Goal: Task Accomplishment & Management: Manage account settings

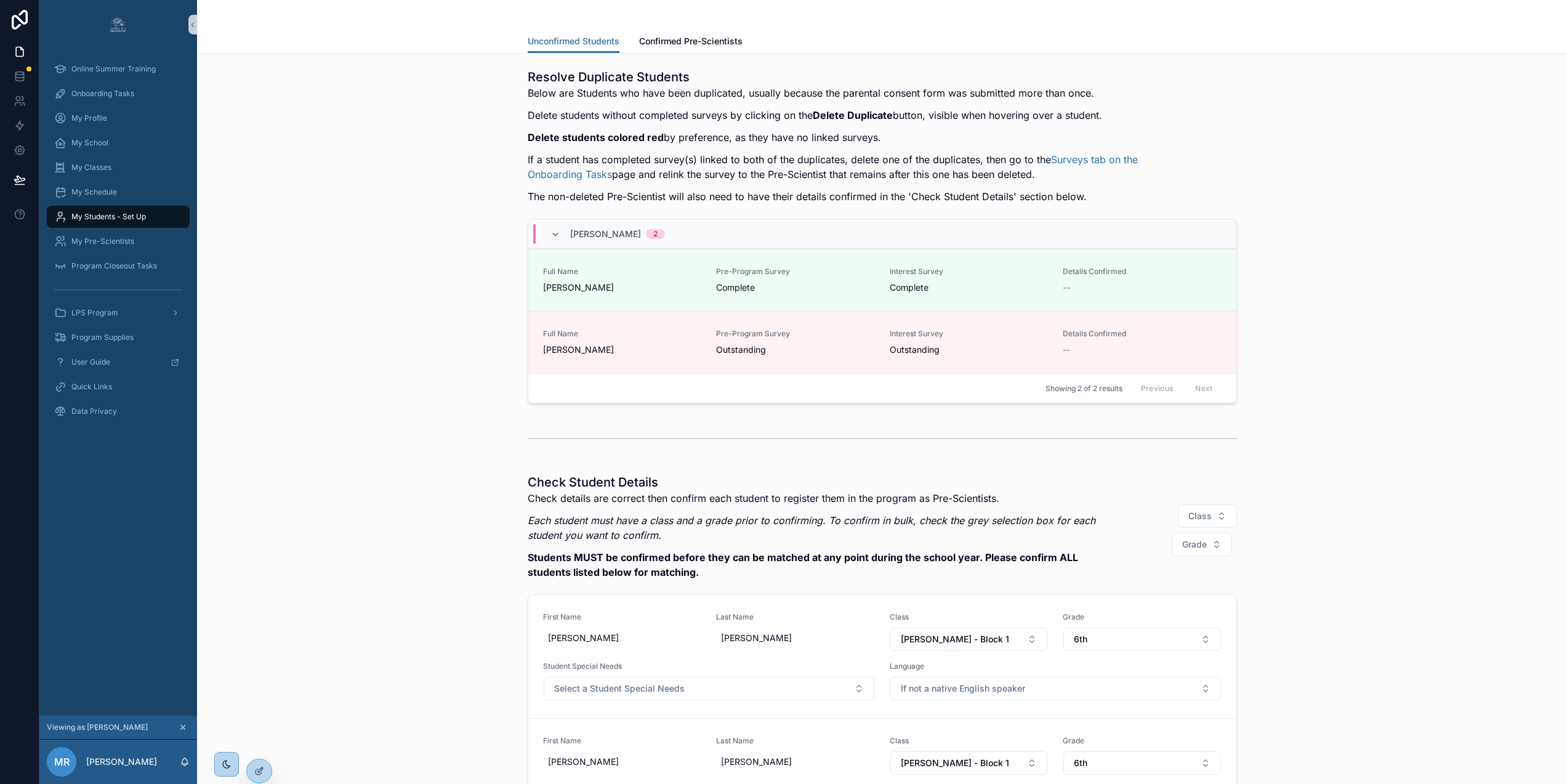
scroll to position [0, 9]
click at [109, 90] on span "Onboarding Tasks" at bounding box center [102, 93] width 63 height 10
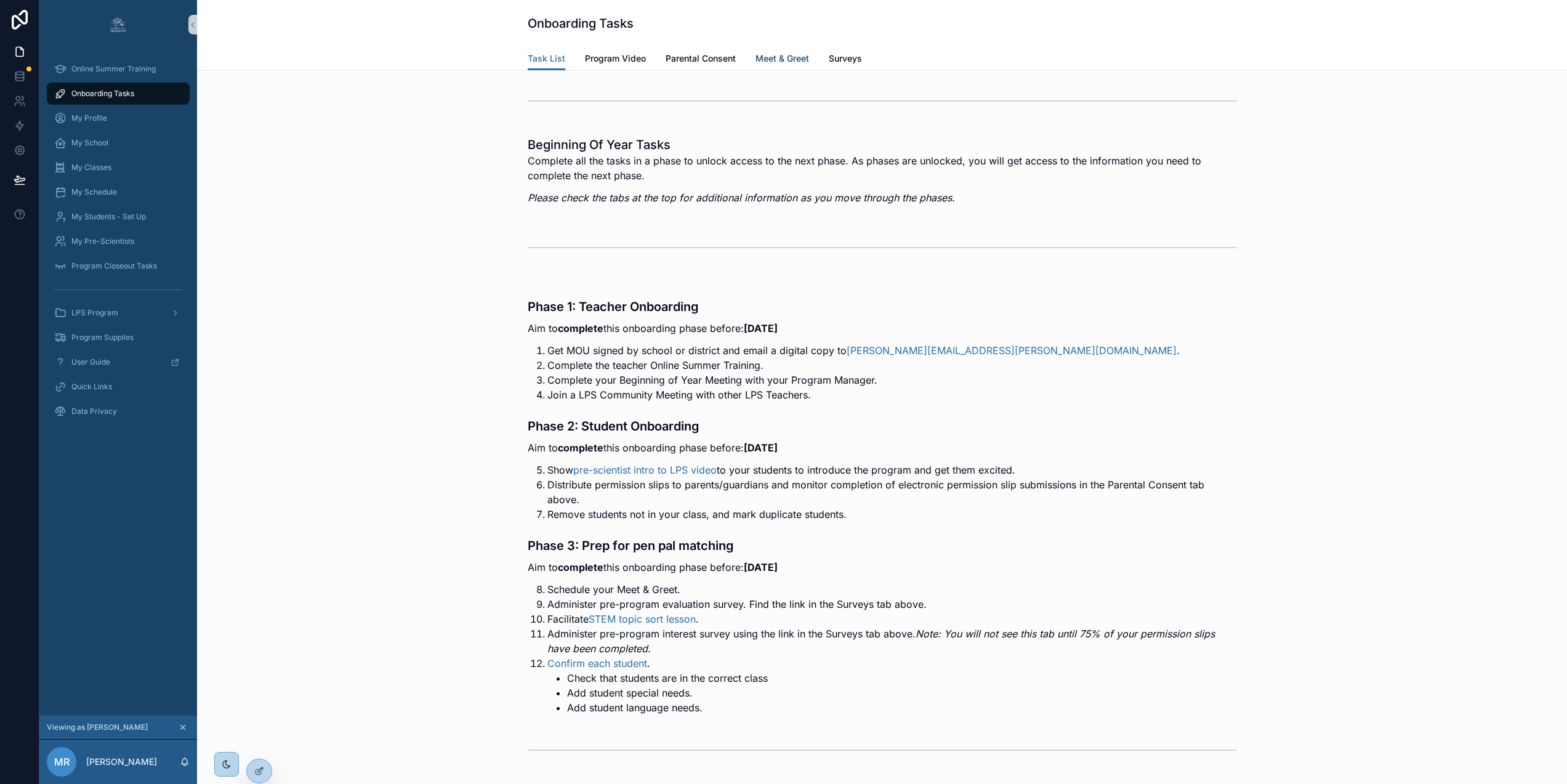
click at [765, 51] on link "Meet & Greet" at bounding box center [782, 59] width 54 height 24
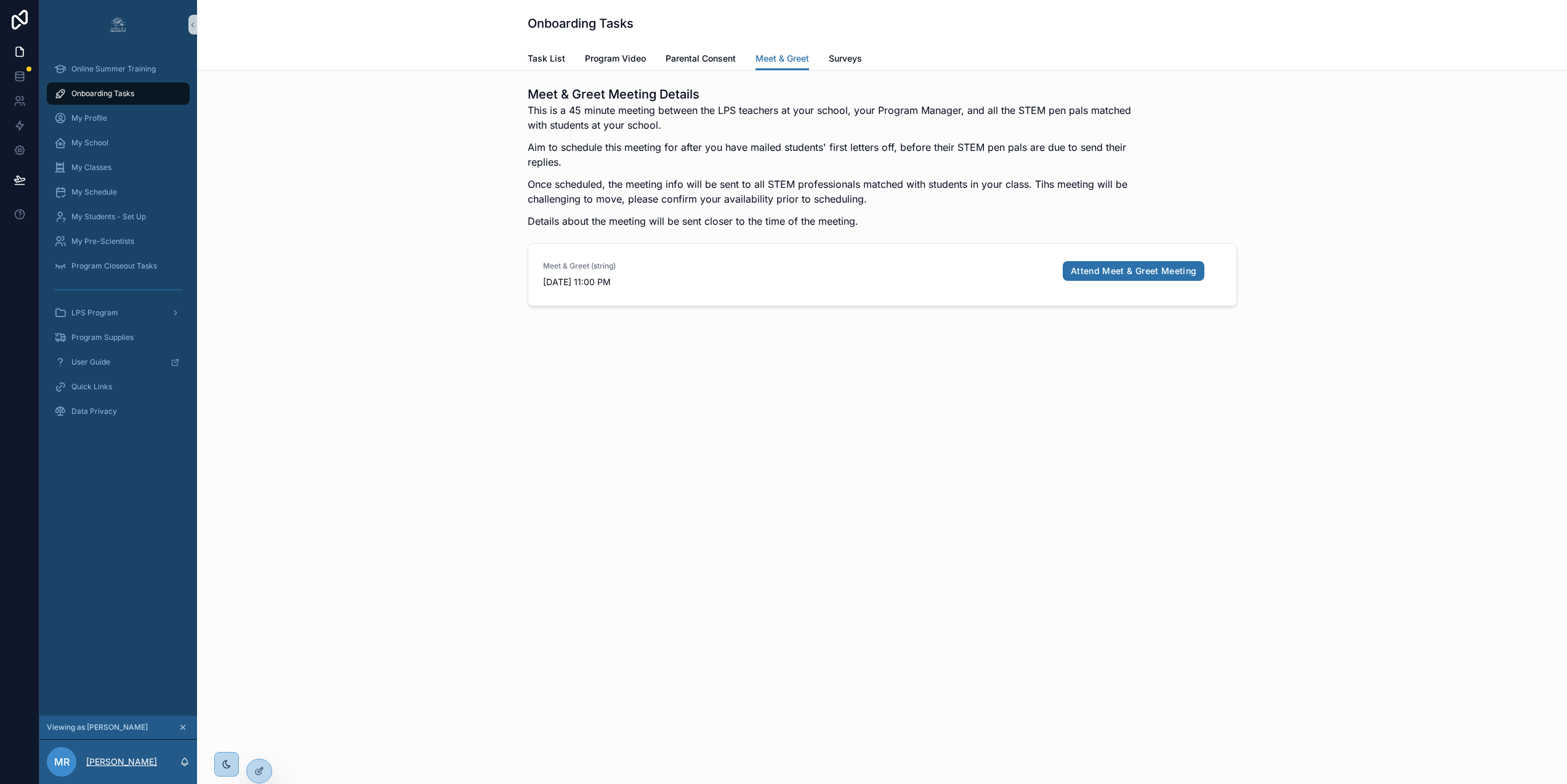
click at [108, 768] on p "Maria Roman" at bounding box center [122, 761] width 71 height 13
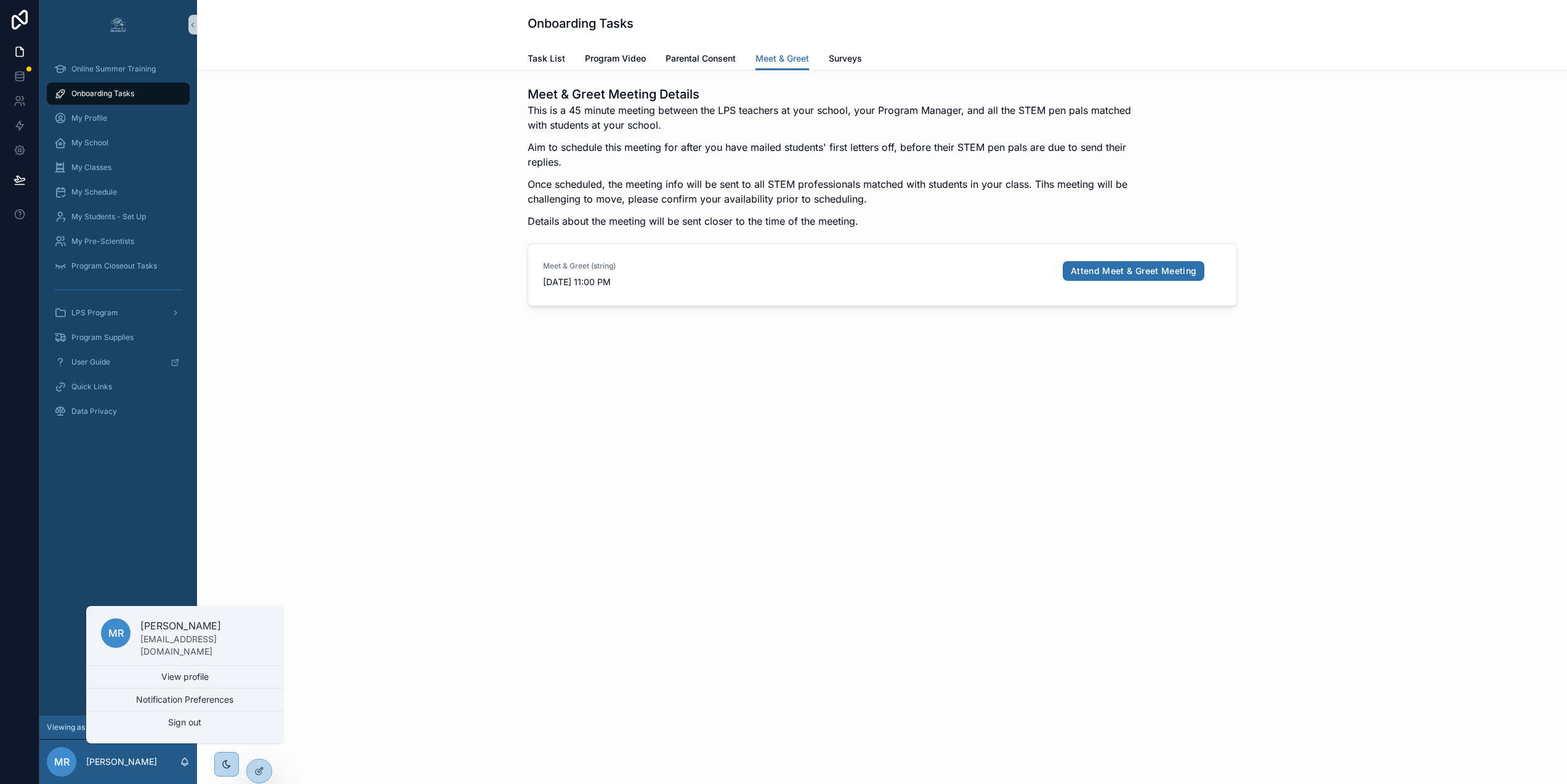
click at [325, 705] on div "Onboarding Tasks Meet & Greet Task List Program Video Parental Consent Meet & G…" at bounding box center [881, 392] width 1370 height 784
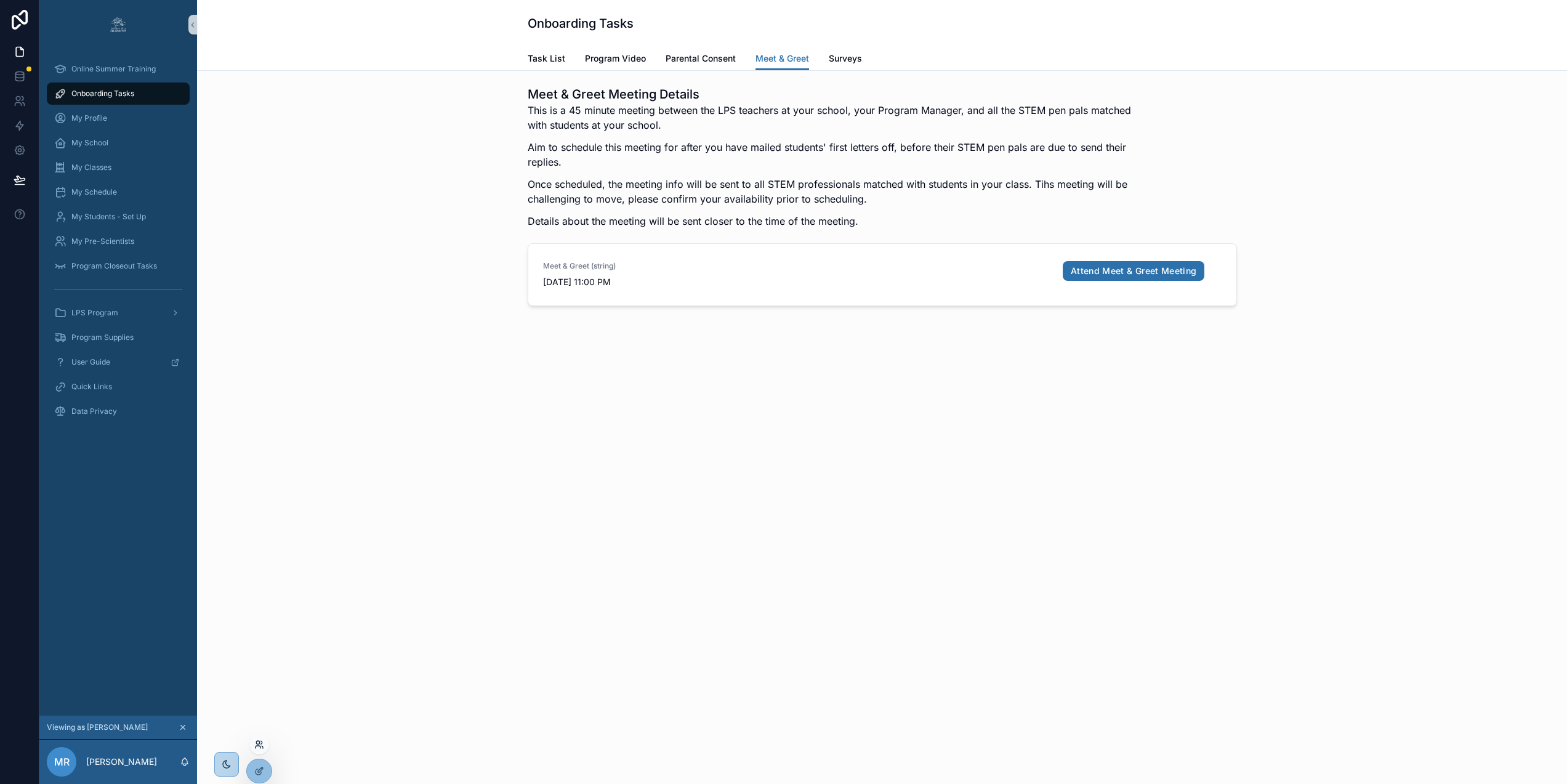
click at [258, 743] on icon at bounding box center [258, 744] width 10 height 10
click at [429, 518] on input "text" at bounding box center [489, 509] width 227 height 20
type input "****"
click at [583, 561] on button "Select" at bounding box center [585, 555] width 32 height 18
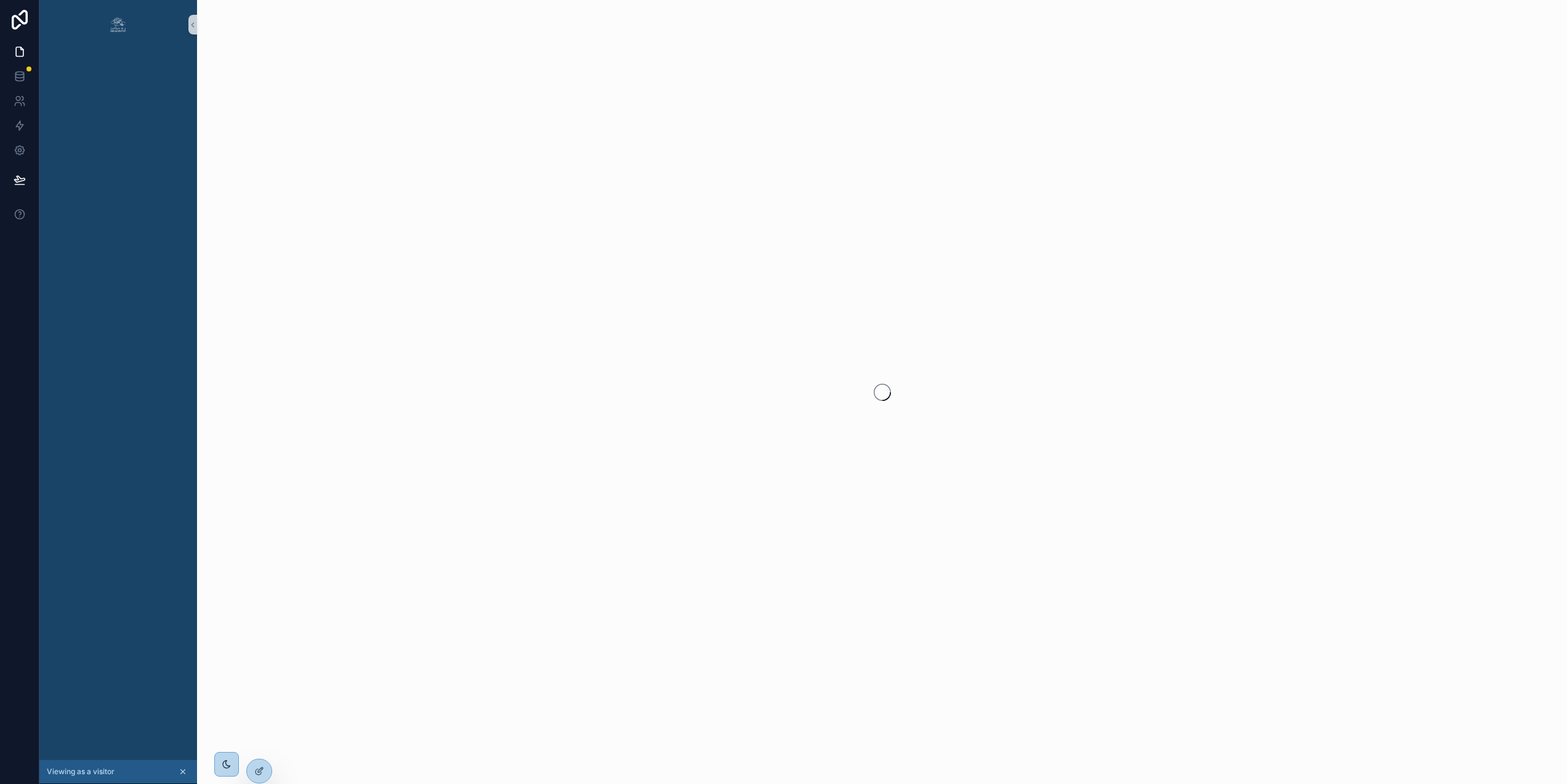
scroll to position [0, 9]
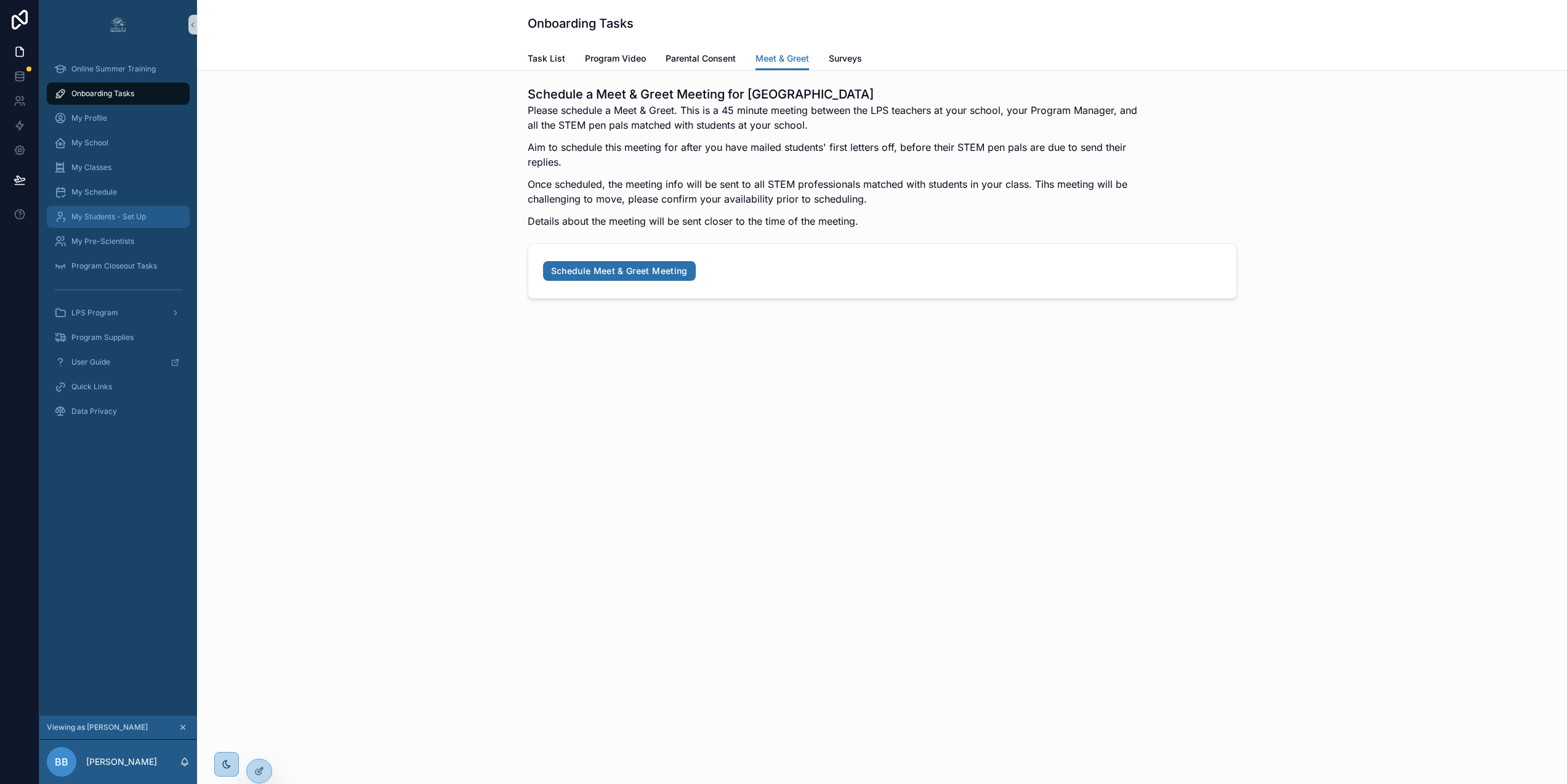
click at [104, 214] on span "My Students - Set Up" at bounding box center [109, 217] width 74 height 10
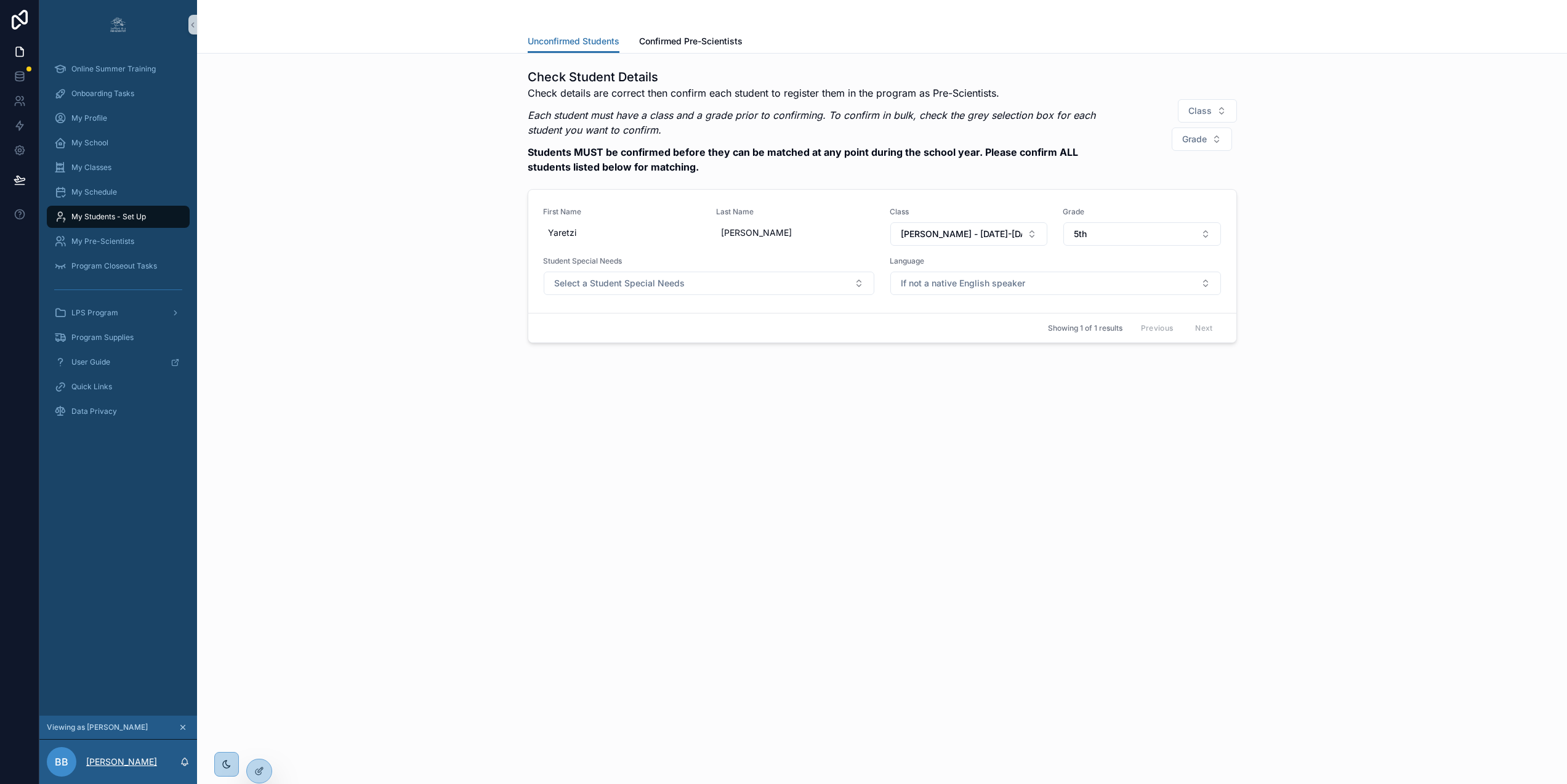
click at [132, 768] on p "Beverly Bernardino" at bounding box center [122, 761] width 71 height 13
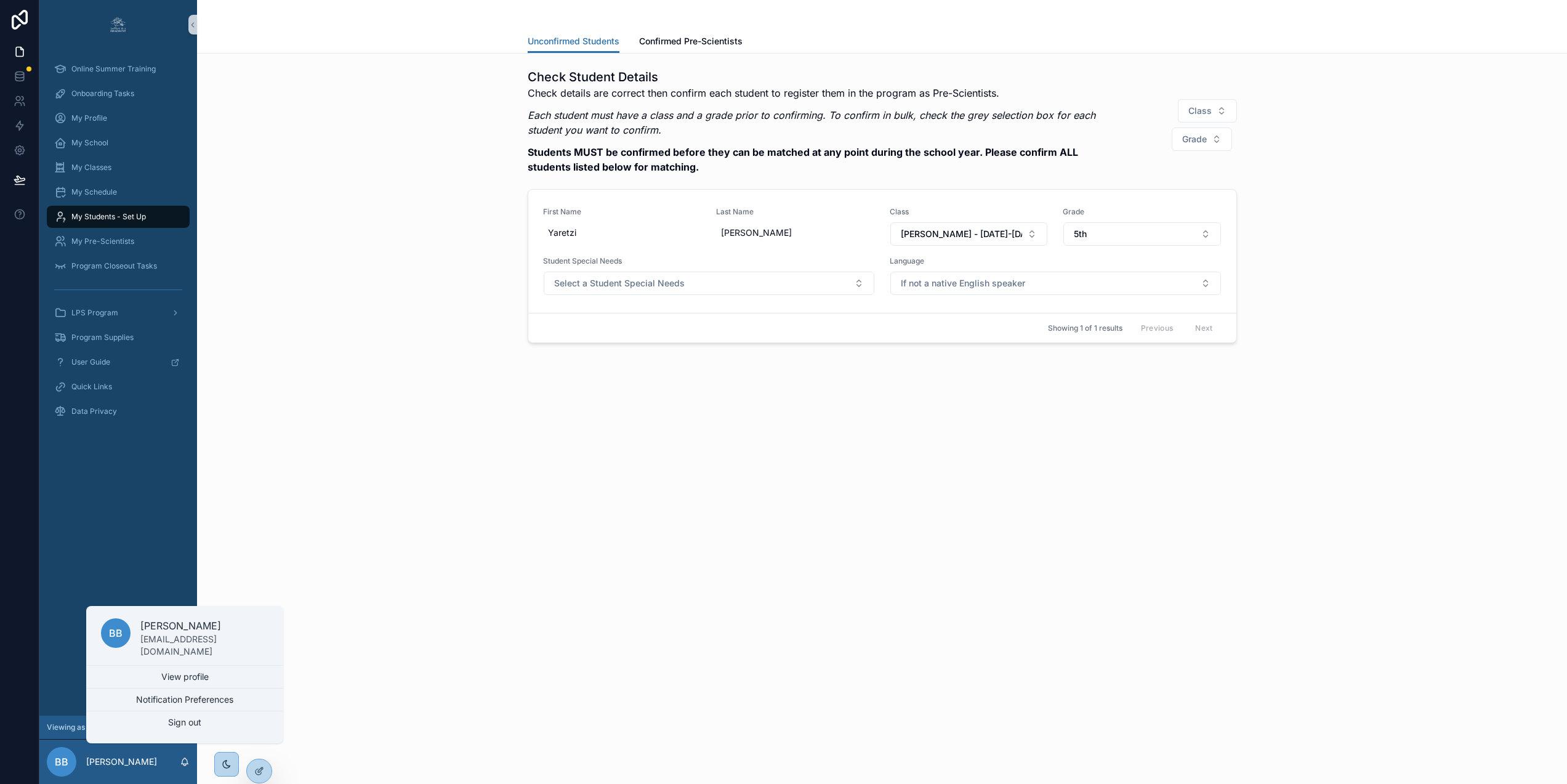
drag, startPoint x: 397, startPoint y: 741, endPoint x: 346, endPoint y: 735, distance: 51.4
click at [396, 740] on div "Unconfirmed Students Unconfirmed Students Confirmed Pre-Scientists Check Studen…" at bounding box center [881, 392] width 1370 height 784
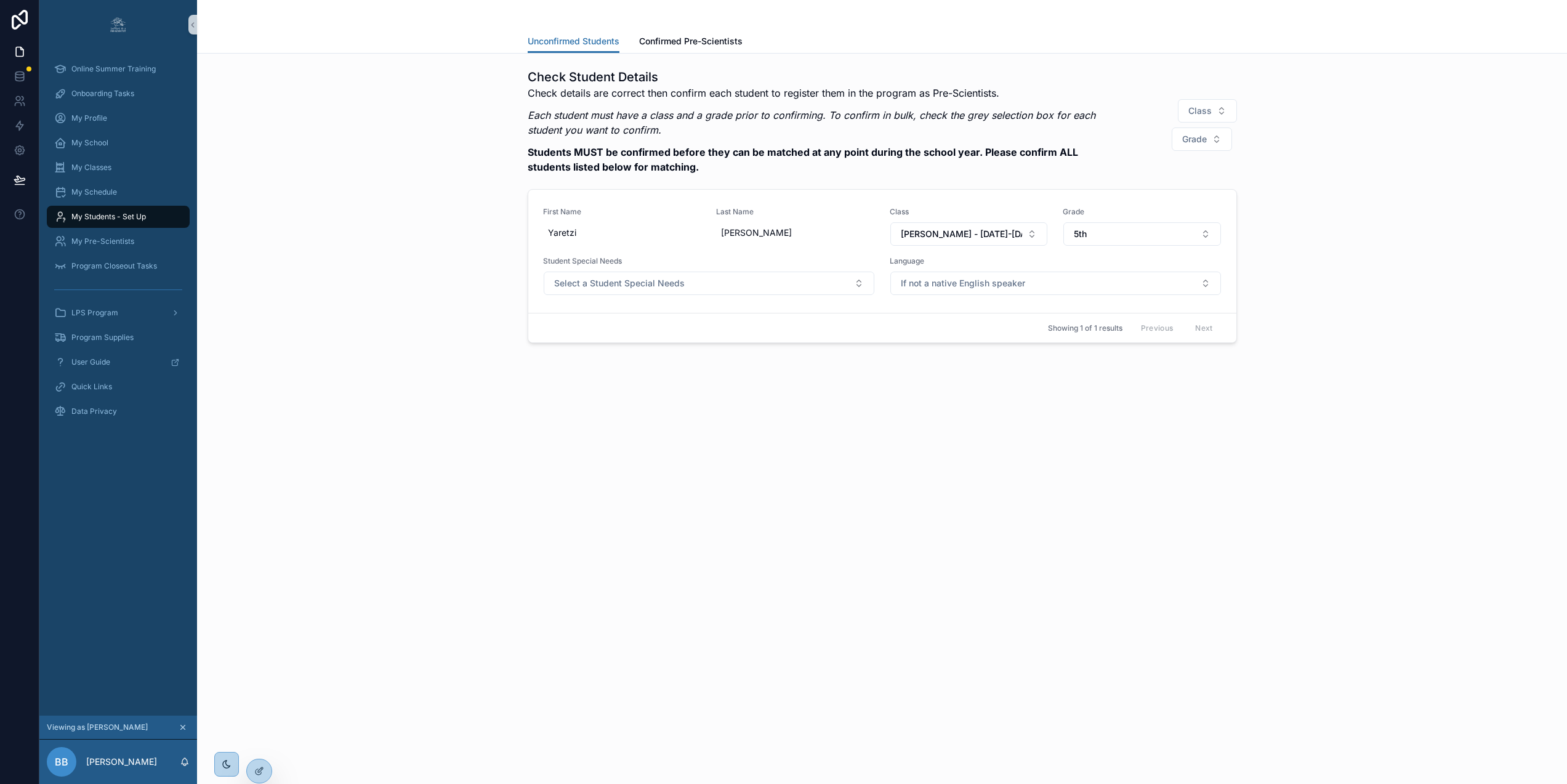
click at [365, 686] on div "Unconfirmed Students Unconfirmed Students Confirmed Pre-Scientists Check Studen…" at bounding box center [881, 392] width 1370 height 784
drag, startPoint x: 317, startPoint y: 764, endPoint x: 305, endPoint y: 759, distance: 13.0
click at [312, 761] on div "Unconfirmed Students Unconfirmed Students Confirmed Pre-Scientists Check Studen…" at bounding box center [881, 392] width 1370 height 784
drag, startPoint x: 262, startPoint y: 740, endPoint x: 273, endPoint y: 721, distance: 22.0
click at [261, 741] on div "Unconfirmed Students Unconfirmed Students Confirmed Pre-Scientists Check Studen…" at bounding box center [881, 392] width 1370 height 784
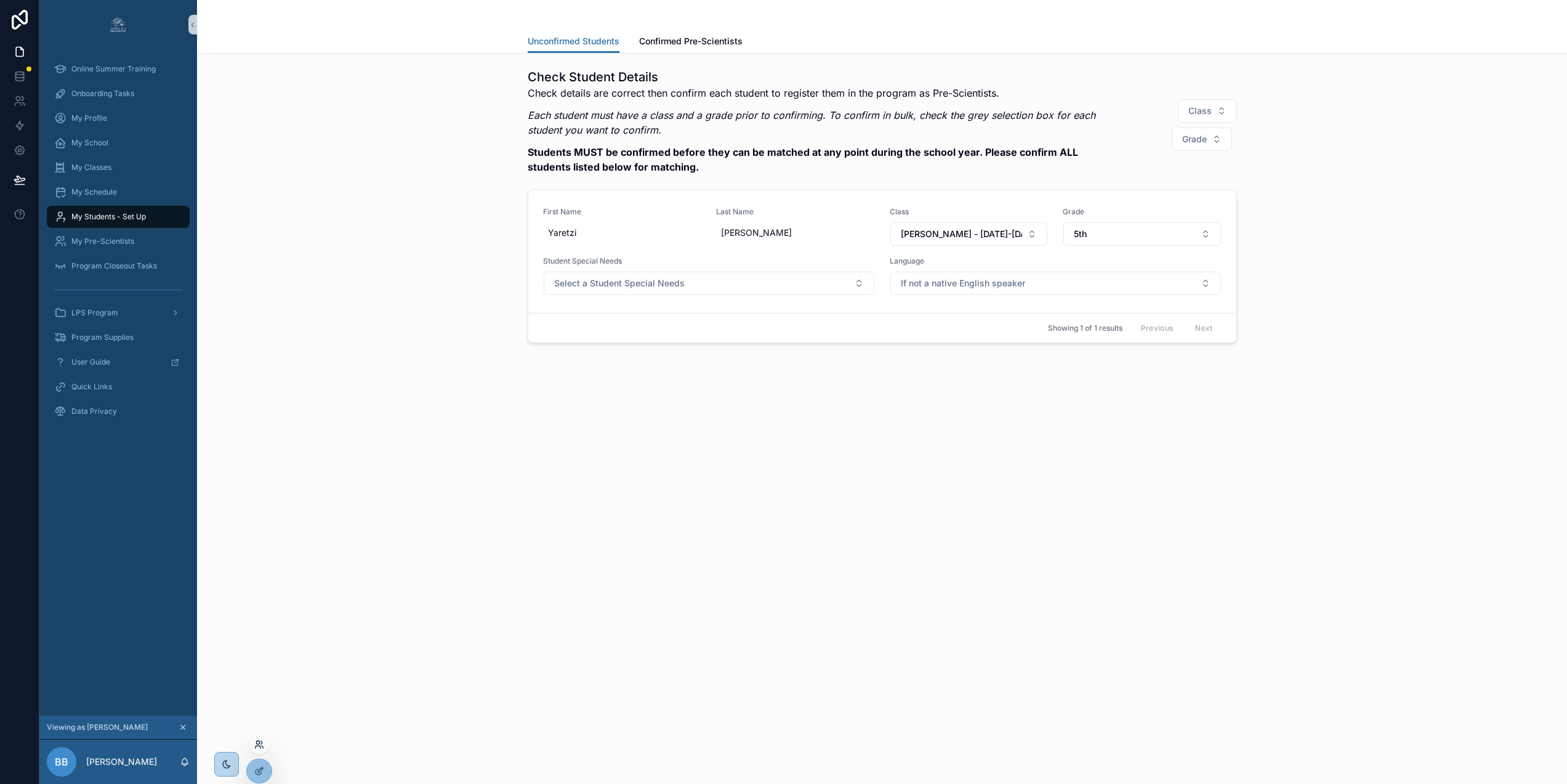
click at [260, 748] on icon at bounding box center [258, 744] width 10 height 10
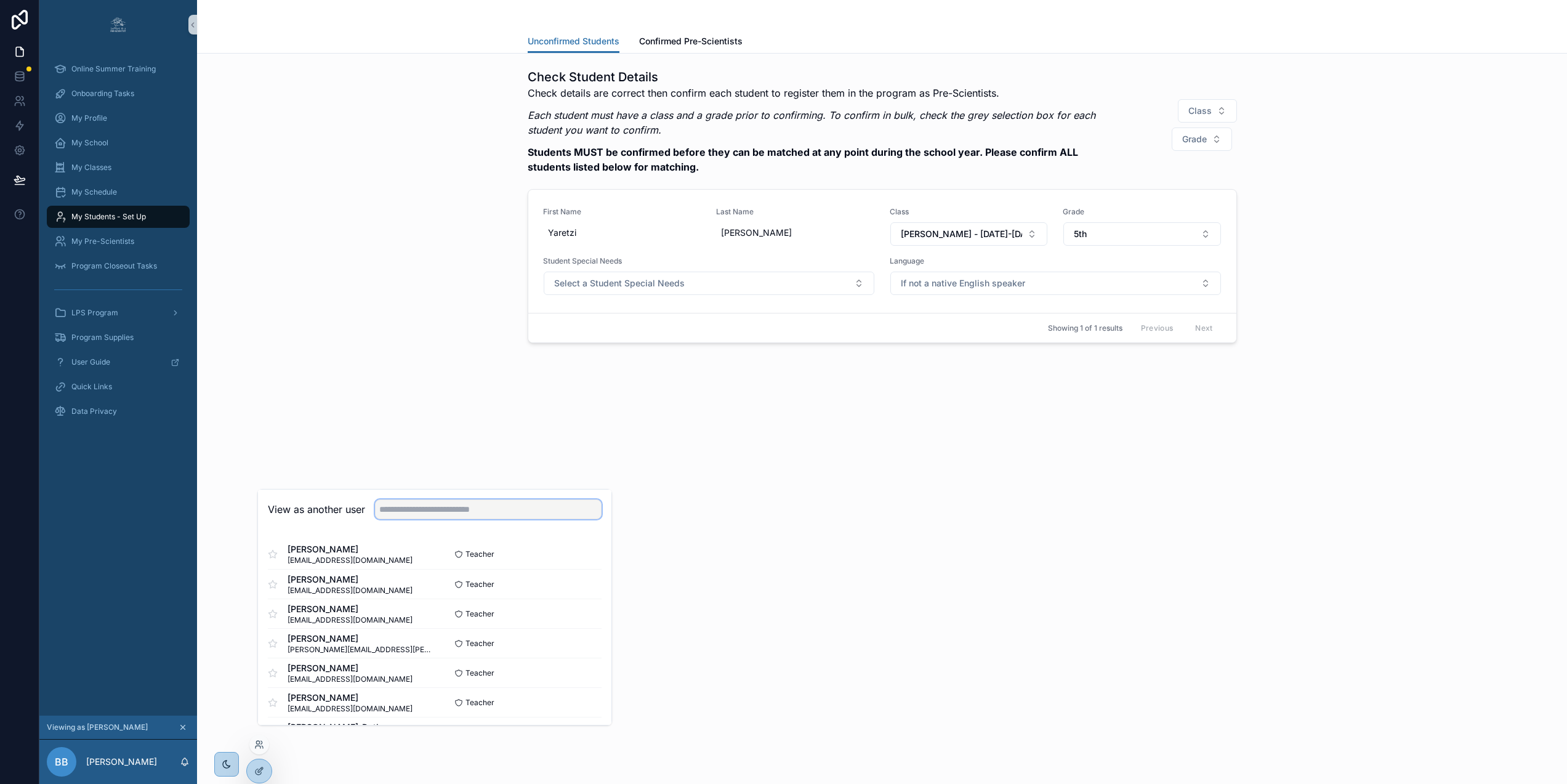
click at [423, 519] on input "text" at bounding box center [489, 509] width 227 height 20
paste input "**********"
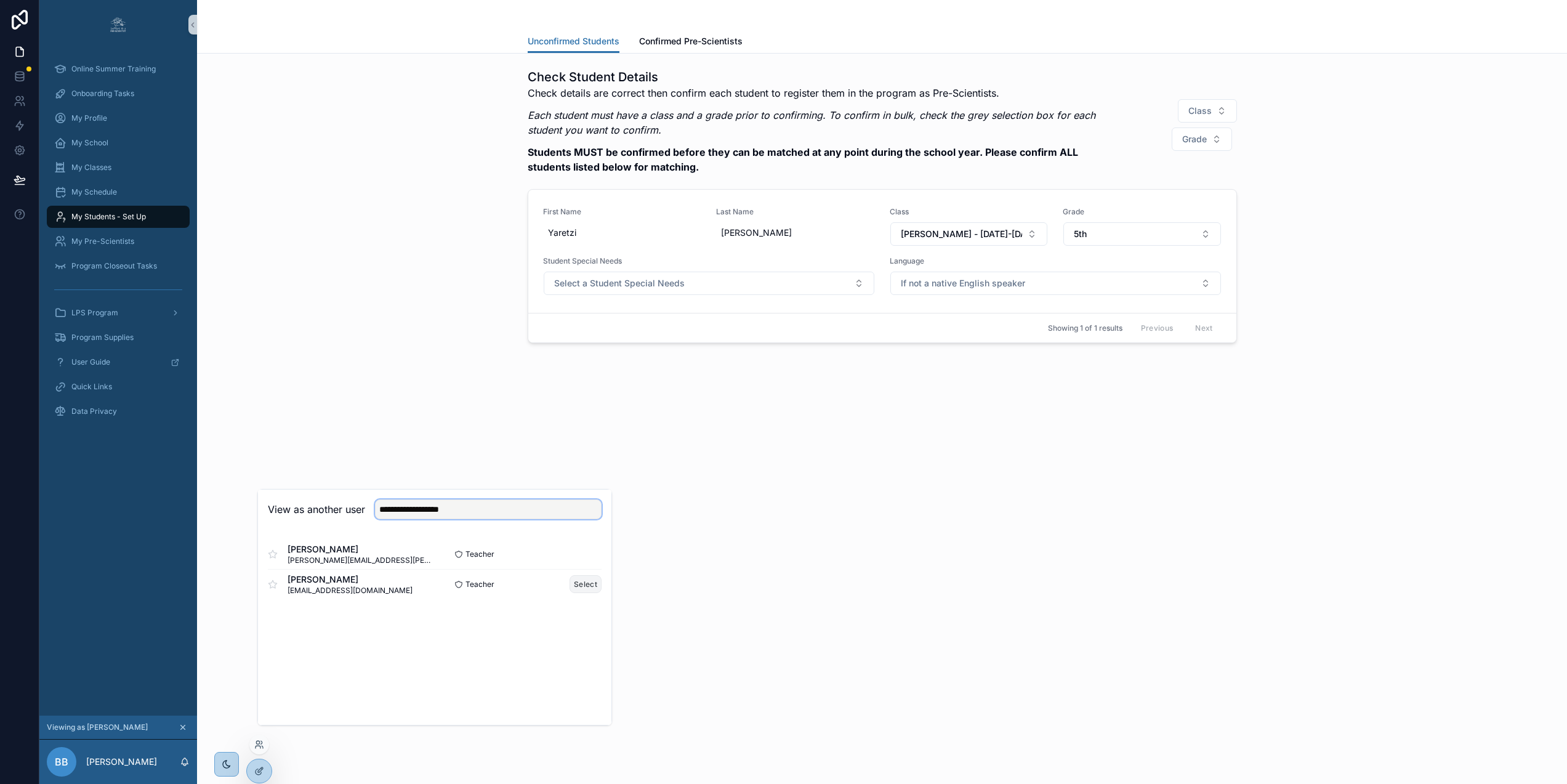
type input "**********"
click at [573, 593] on button "Select" at bounding box center [585, 584] width 32 height 18
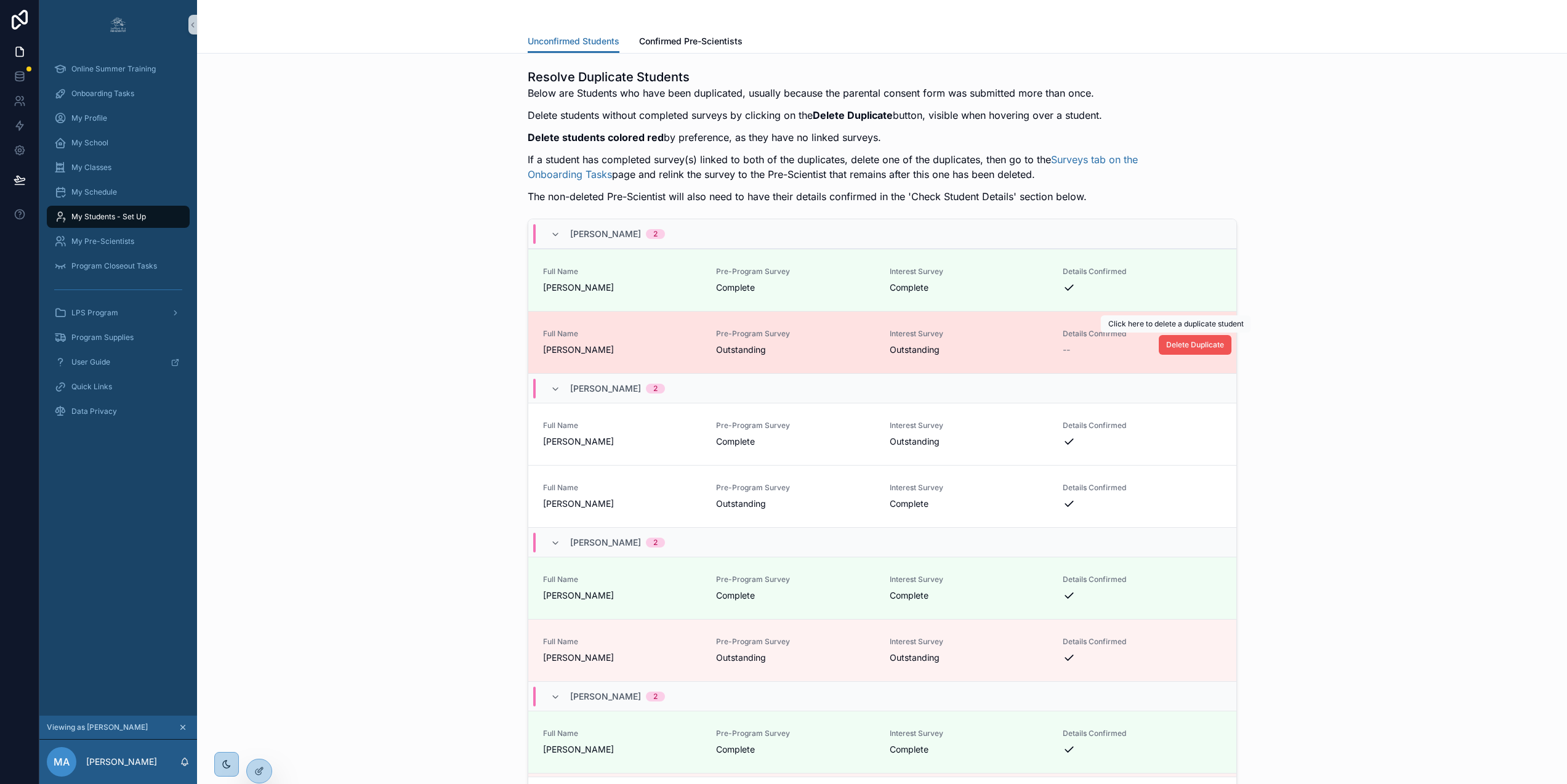
click at [1183, 346] on span "Delete Duplicate" at bounding box center [1195, 344] width 58 height 10
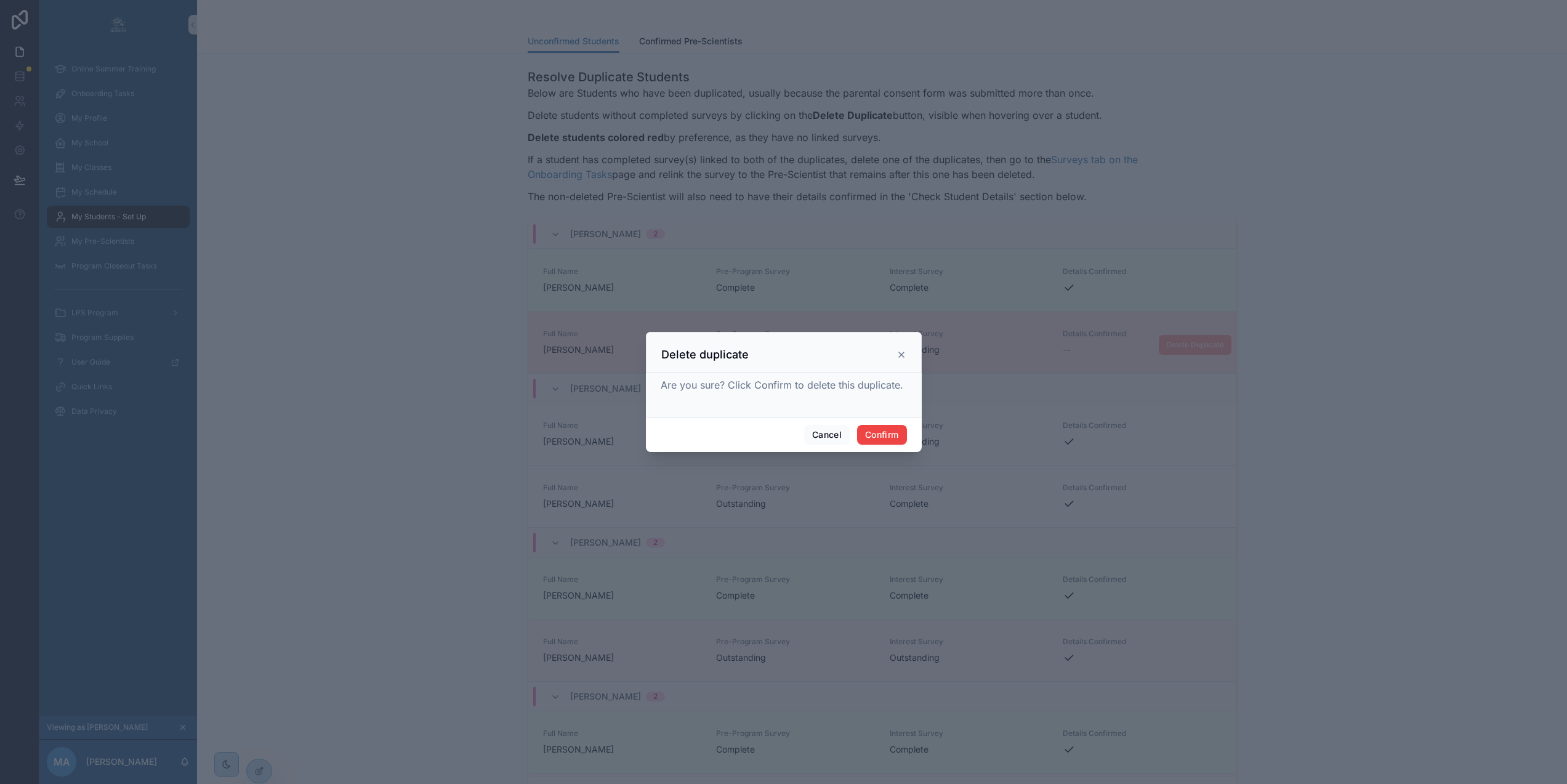
click at [900, 360] on icon at bounding box center [901, 354] width 10 height 10
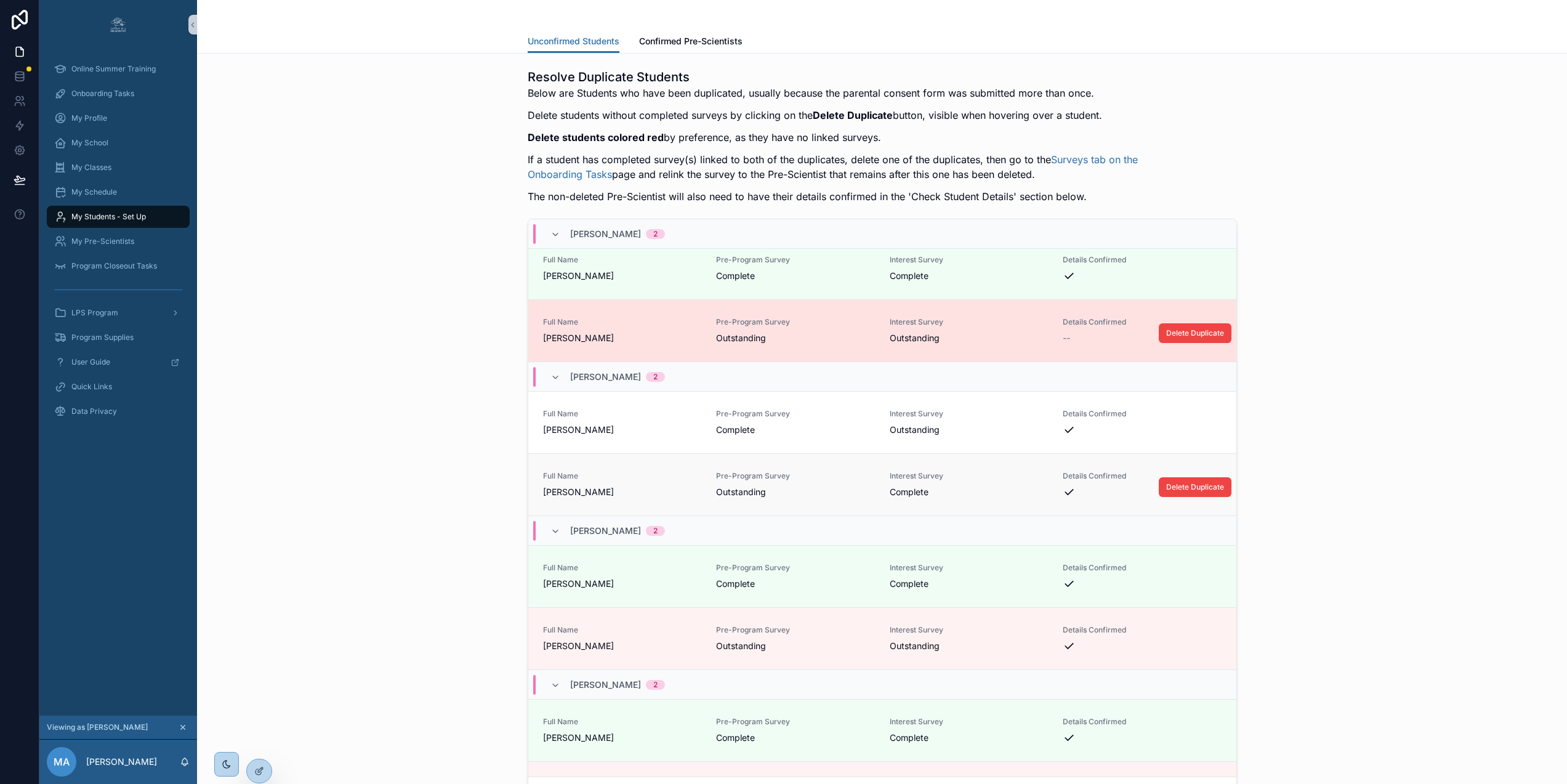
scroll to position [23, 0]
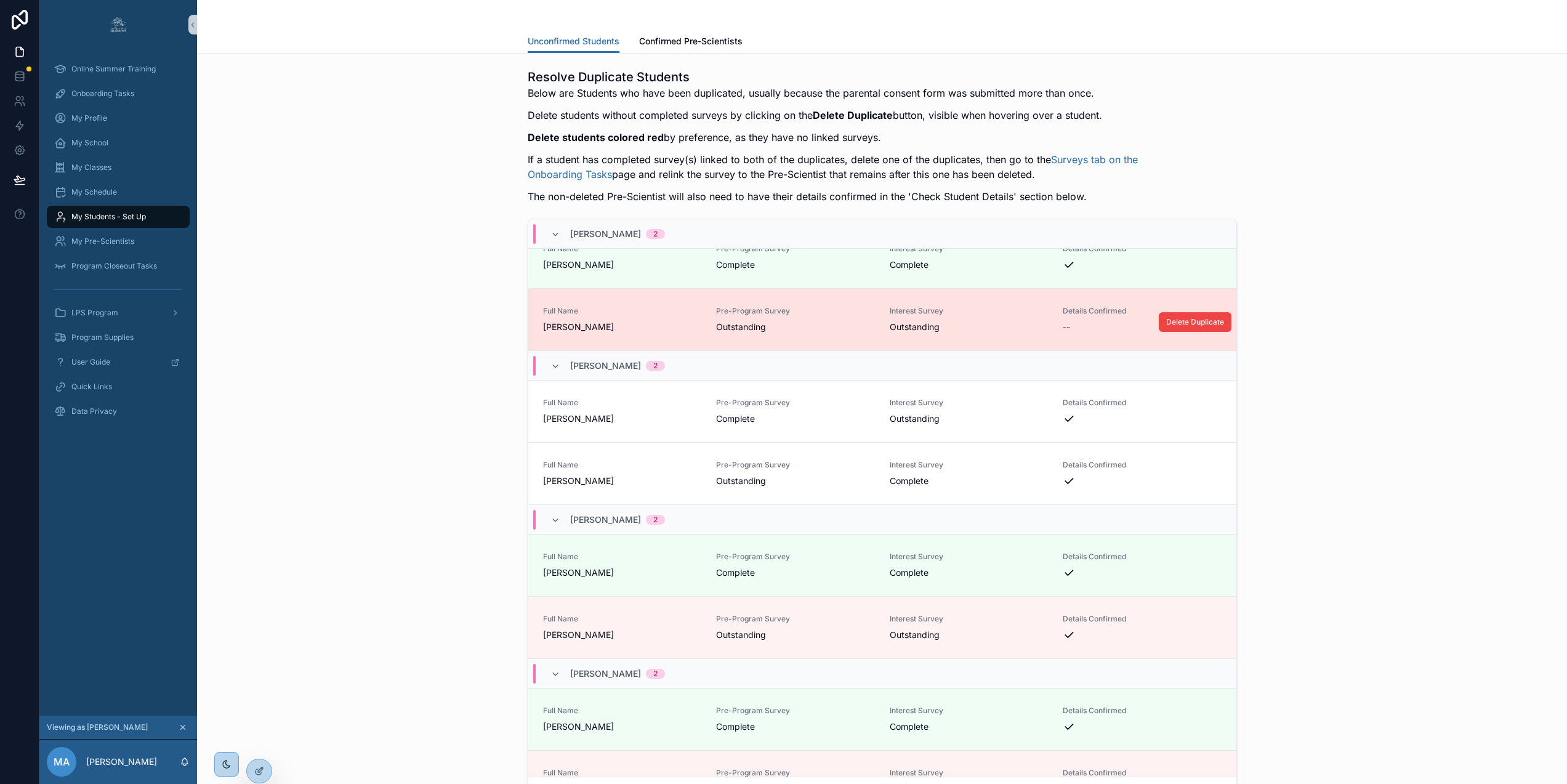
drag, startPoint x: 510, startPoint y: 148, endPoint x: 1053, endPoint y: 174, distance: 543.6
click at [1053, 174] on div "Resolve Duplicate Students Below are Students who have been duplicated, usually…" at bounding box center [881, 437] width 1350 height 748
drag, startPoint x: 1358, startPoint y: 144, endPoint x: 1288, endPoint y: 143, distance: 70.0
click at [1358, 143] on div "Resolve Duplicate Students Below are Students who have been duplicated, usually…" at bounding box center [881, 437] width 1350 height 748
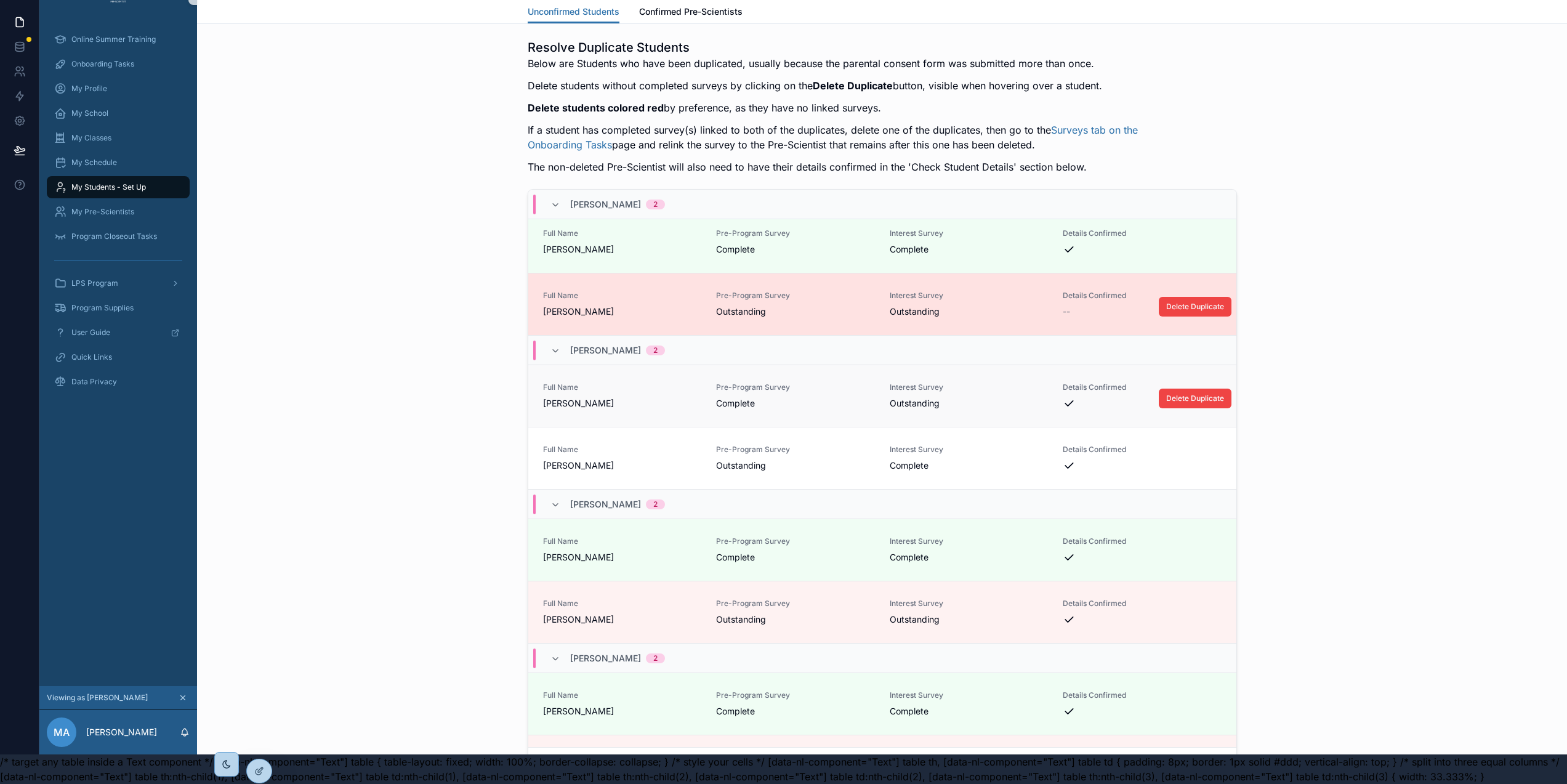
scroll to position [0, 0]
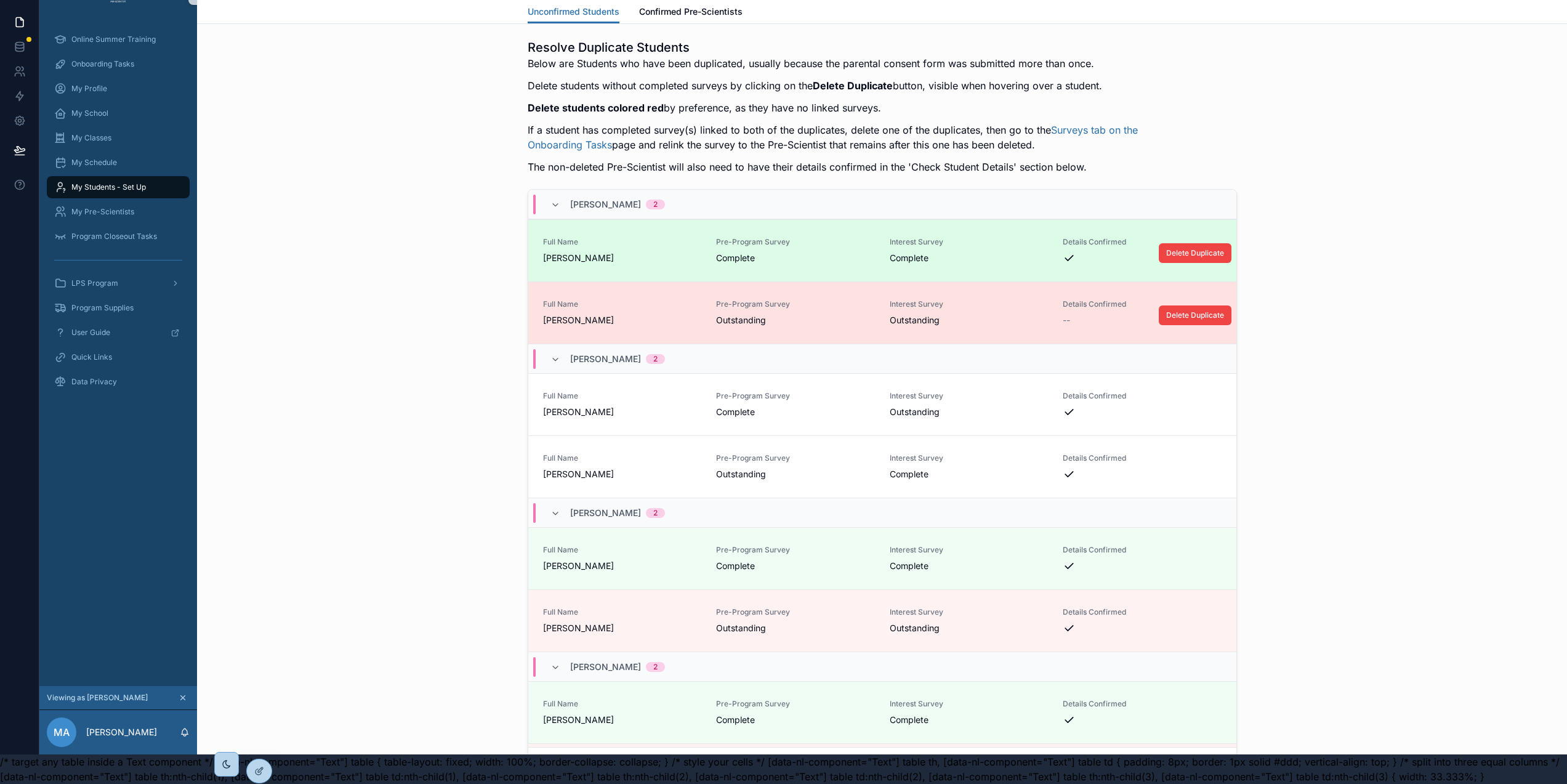
click at [818, 252] on span "Complete" at bounding box center [795, 258] width 159 height 13
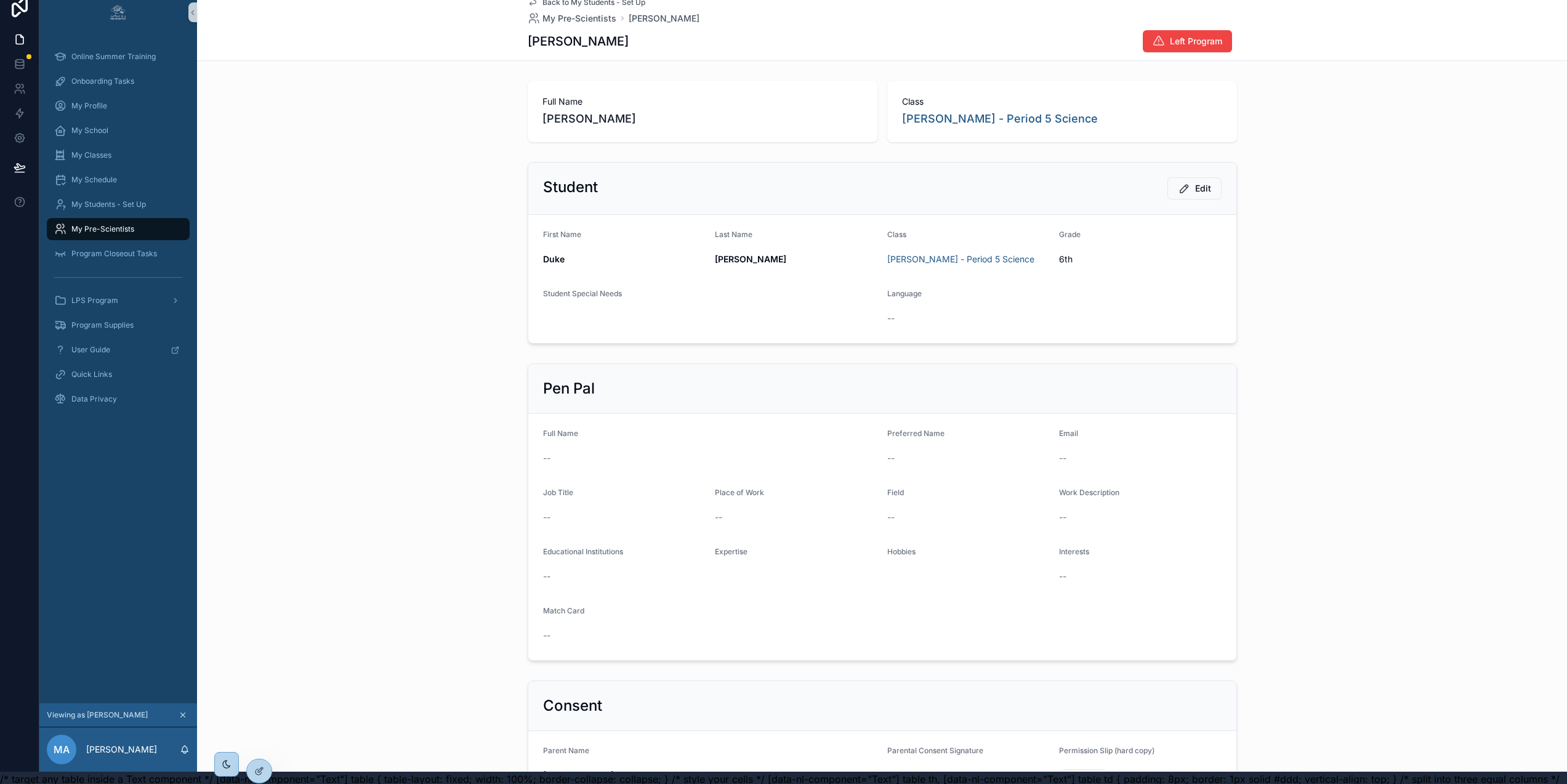
scroll to position [0, 9]
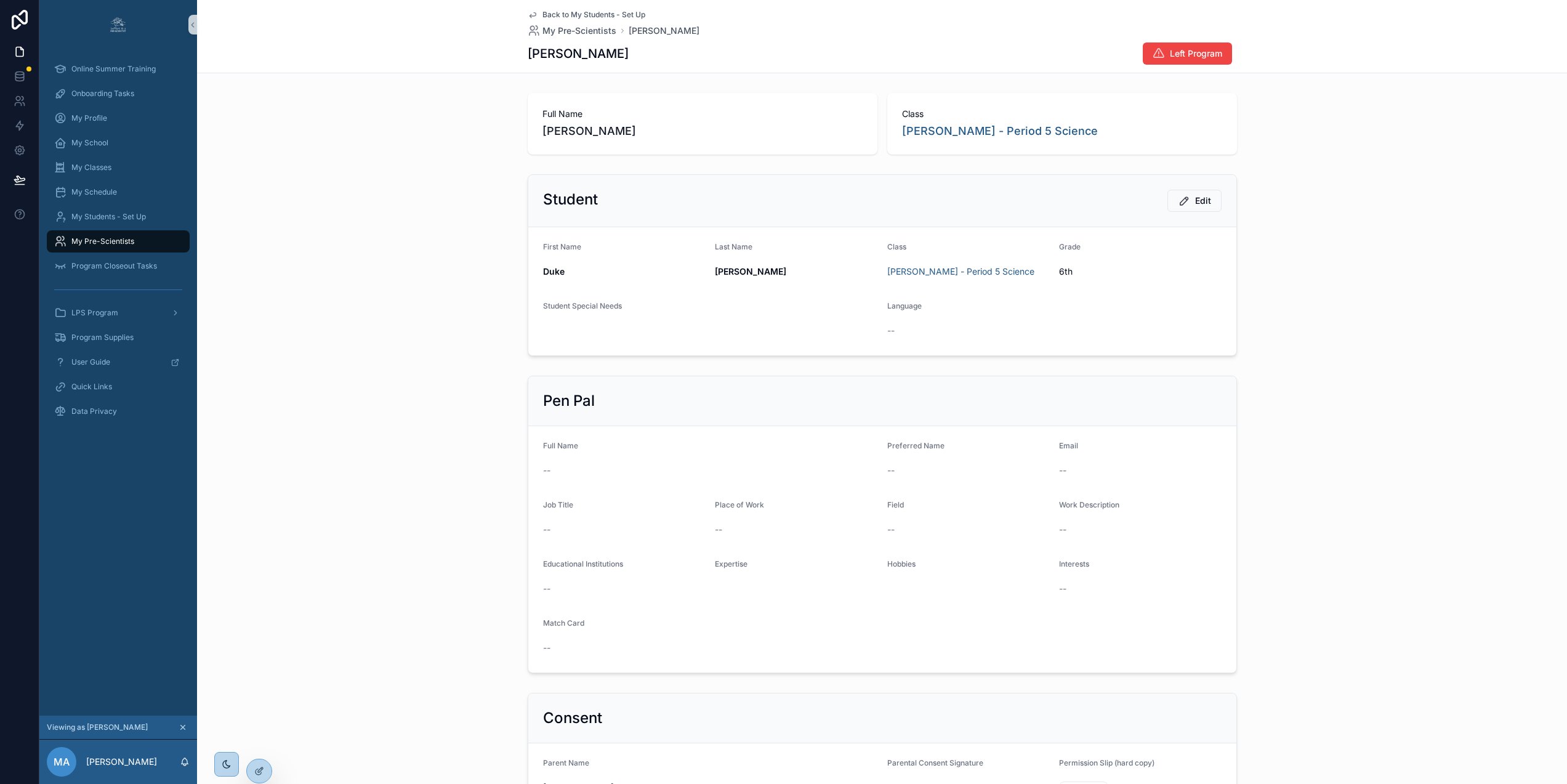
click at [528, 15] on icon "scrollable content" at bounding box center [532, 15] width 10 height 10
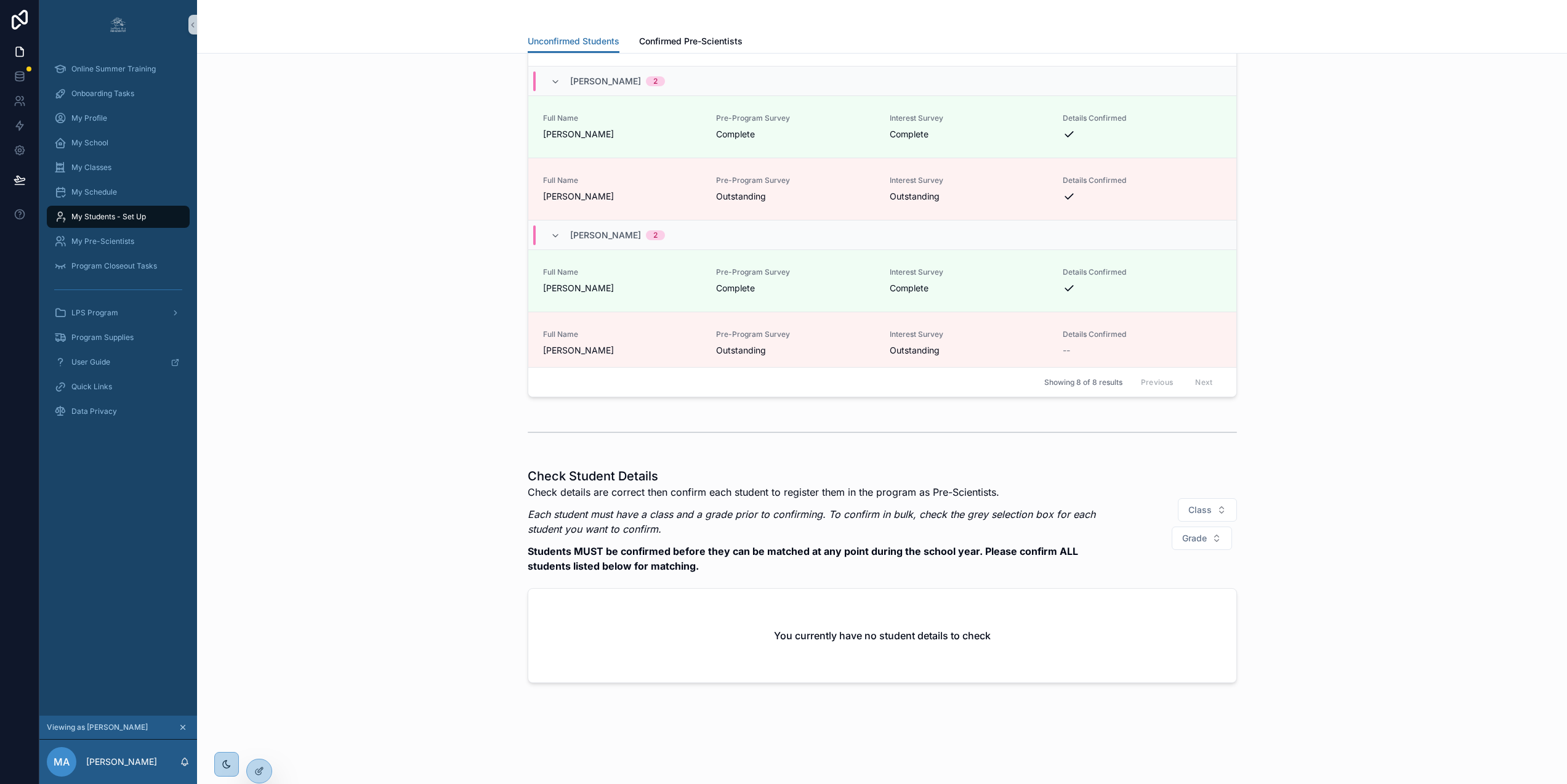
scroll to position [159, 0]
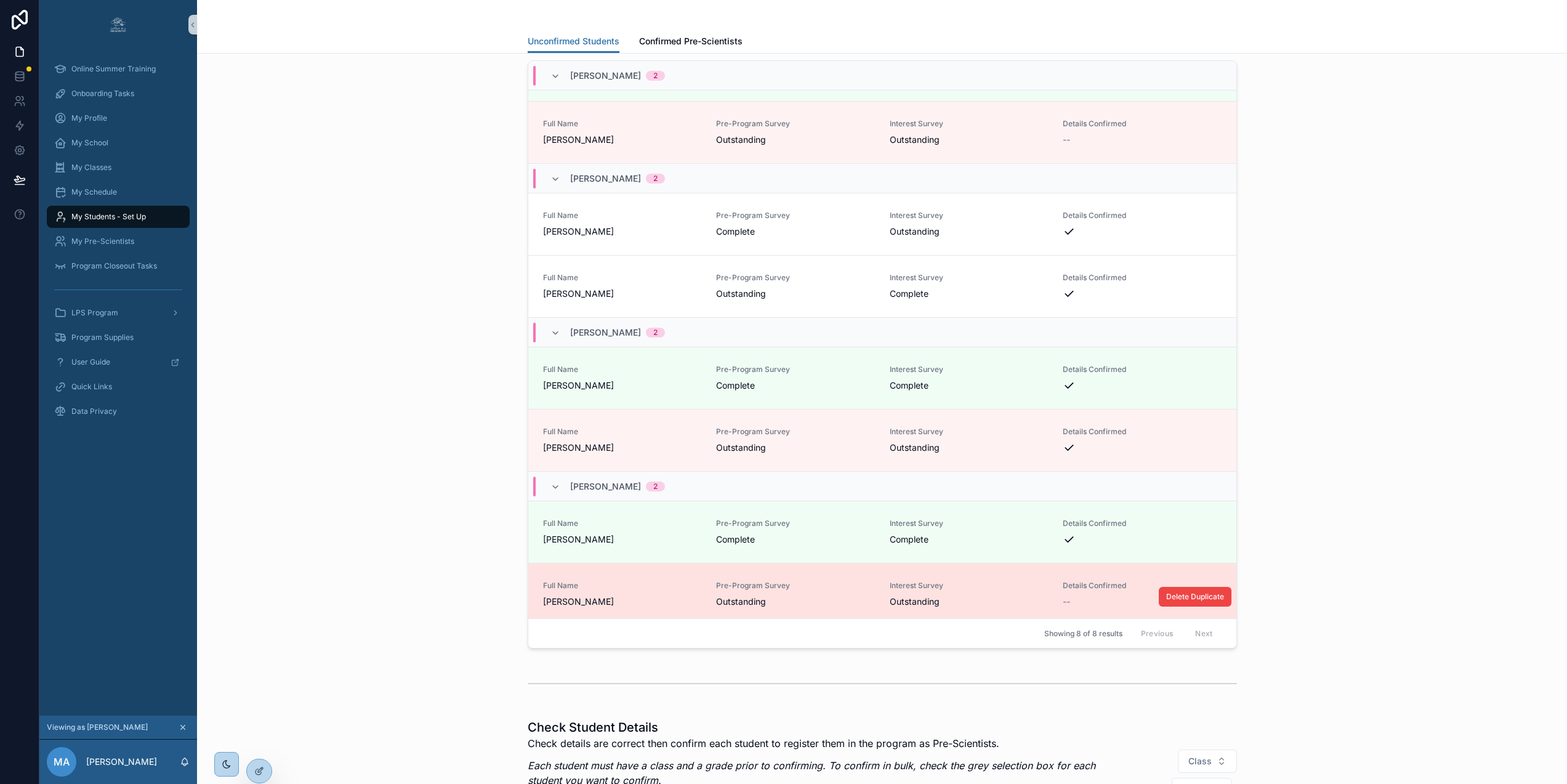
click at [786, 595] on span "Outstanding" at bounding box center [795, 602] width 159 height 13
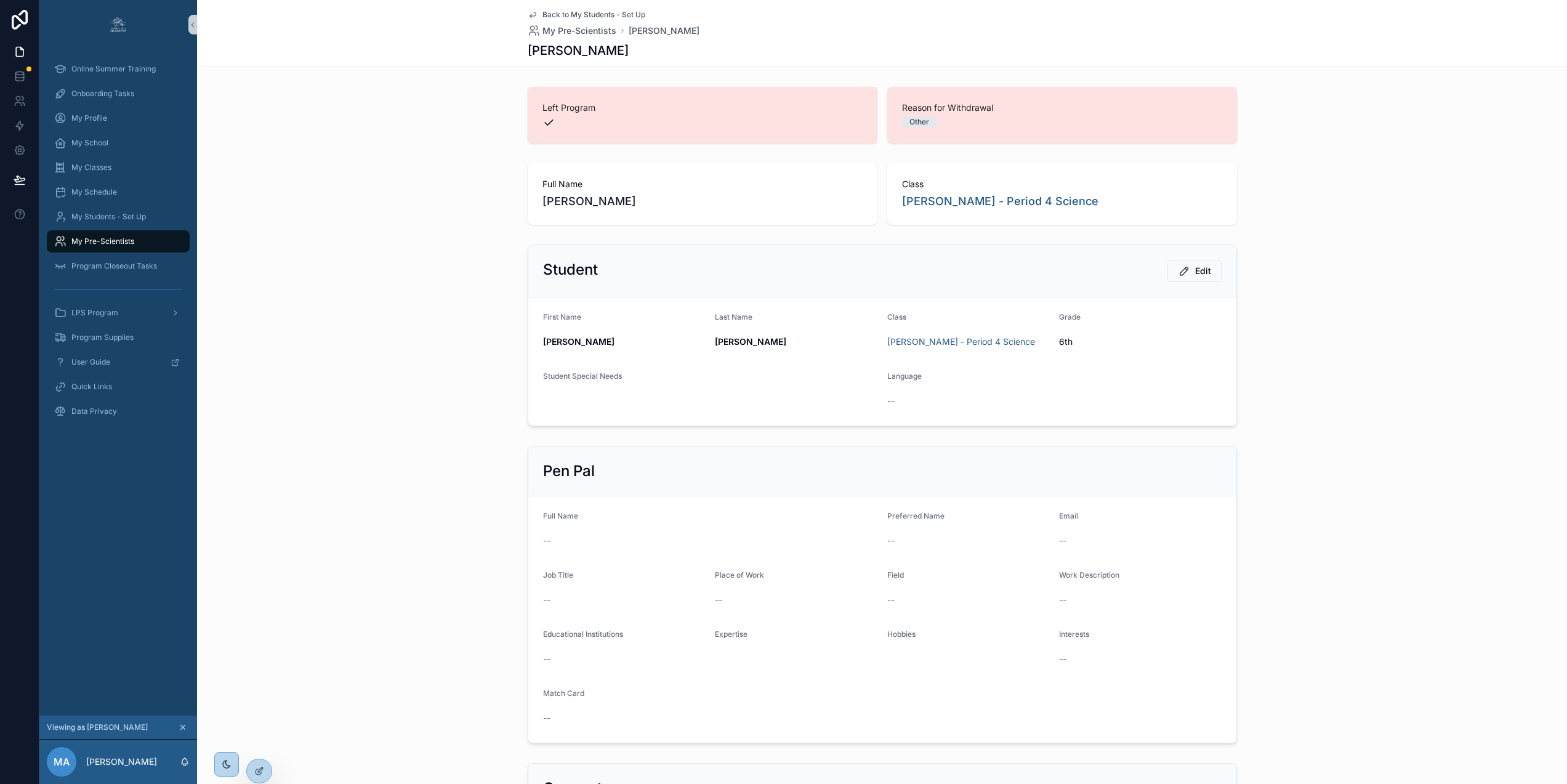
click at [528, 12] on icon "scrollable content" at bounding box center [532, 15] width 10 height 10
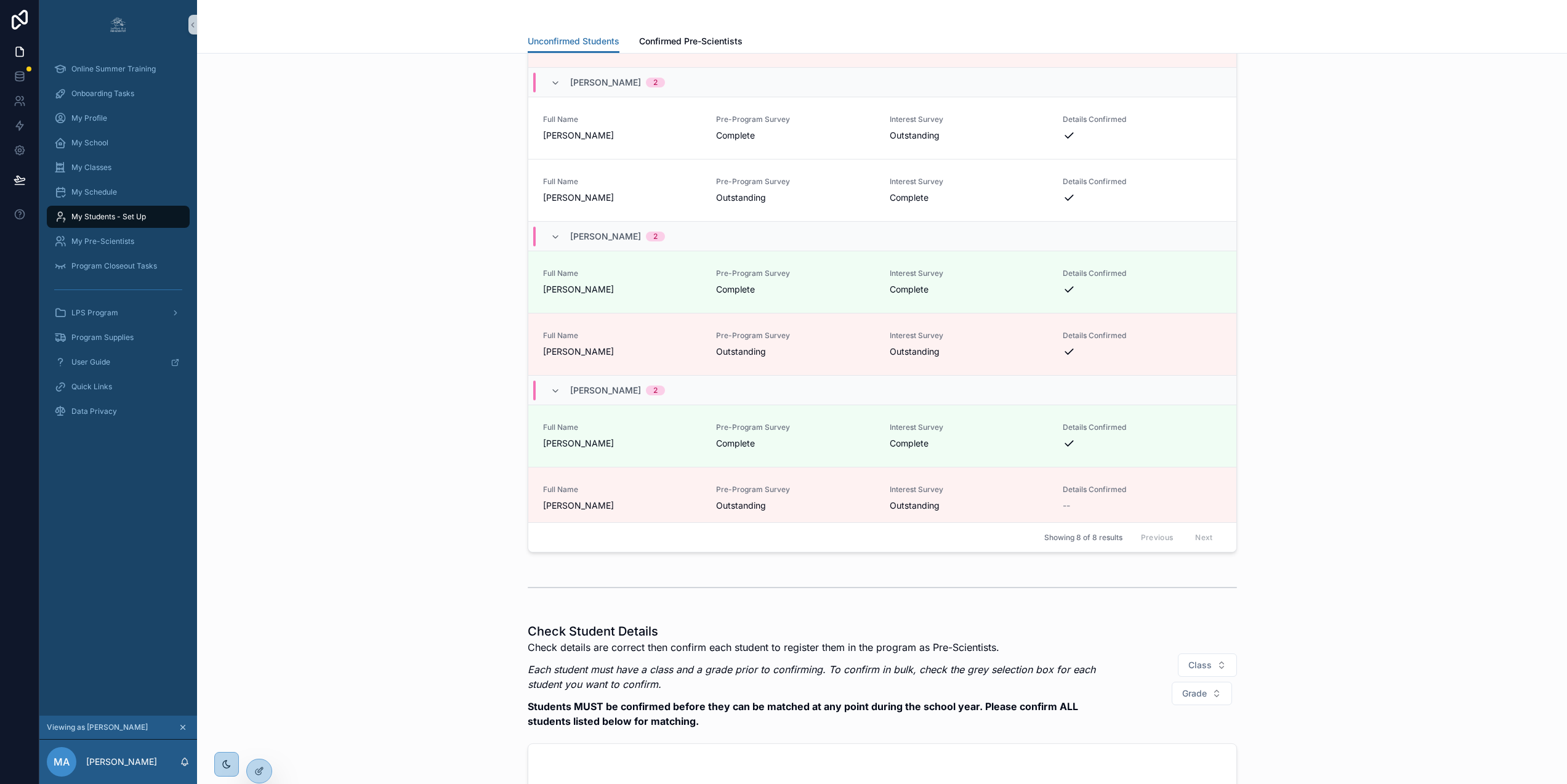
scroll to position [259, 0]
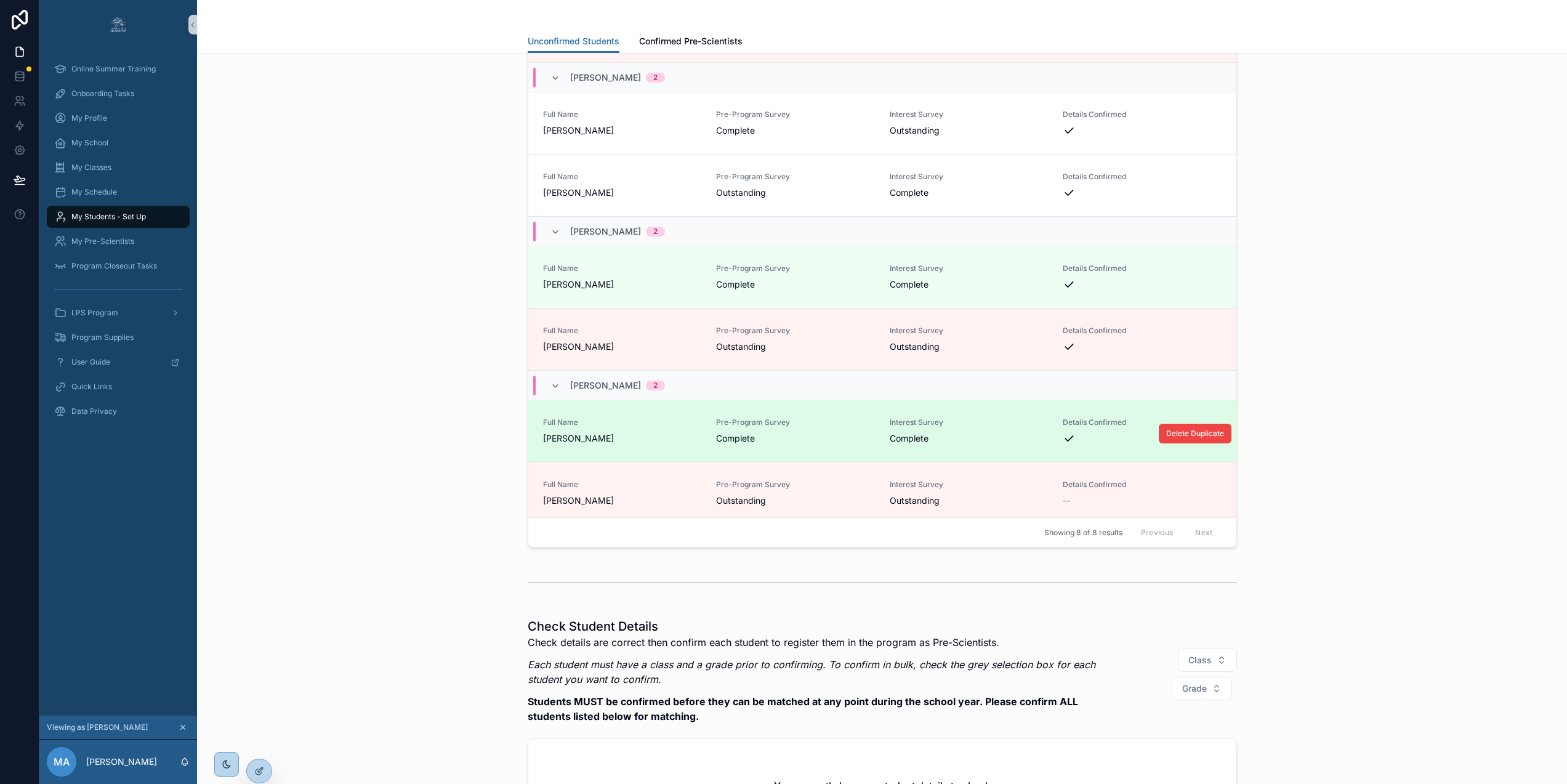
click at [639, 438] on span "[PERSON_NAME]" at bounding box center [622, 439] width 159 height 13
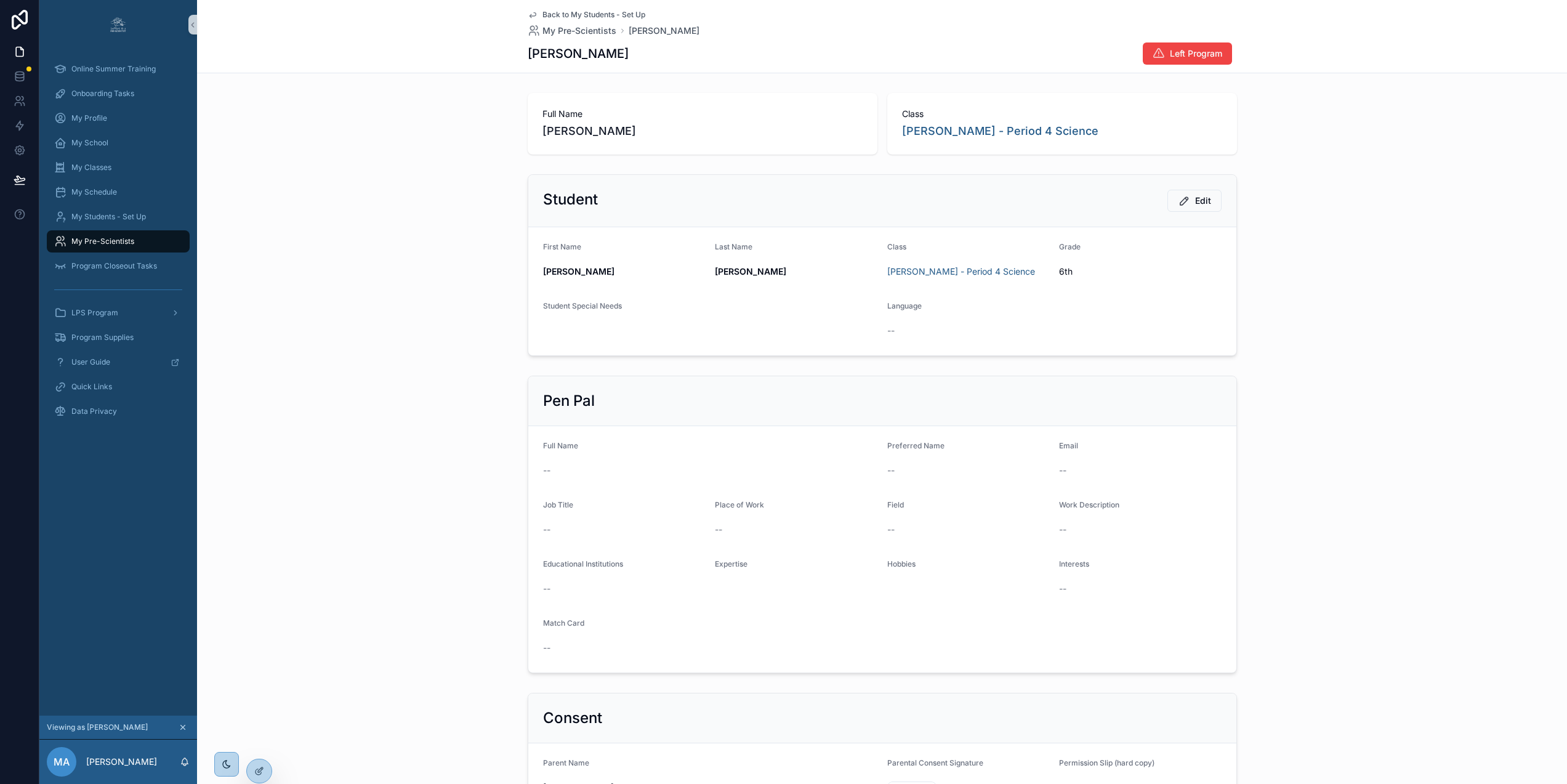
click at [528, 13] on icon "scrollable content" at bounding box center [532, 15] width 10 height 10
